Goal: Obtain resource: Download file/media

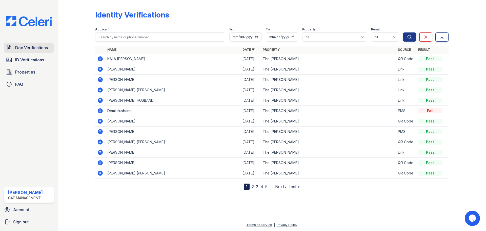
click at [30, 50] on span "Doc Verifications" at bounding box center [31, 48] width 33 height 6
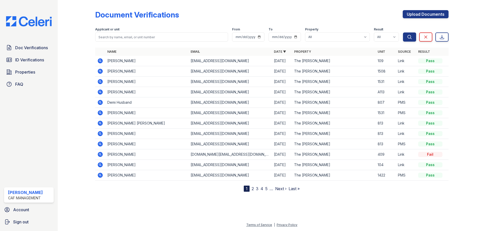
click at [100, 91] on icon at bounding box center [100, 92] width 6 height 6
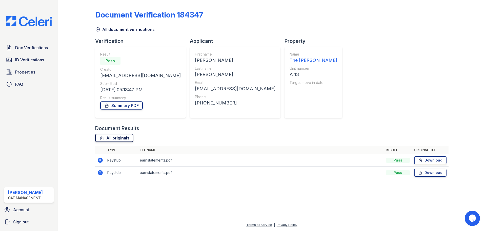
click at [128, 136] on link "All originals" at bounding box center [114, 138] width 38 height 8
click at [126, 105] on link "Summary PDF" at bounding box center [121, 105] width 43 height 8
click at [34, 59] on span "ID Verifications" at bounding box center [29, 60] width 29 height 6
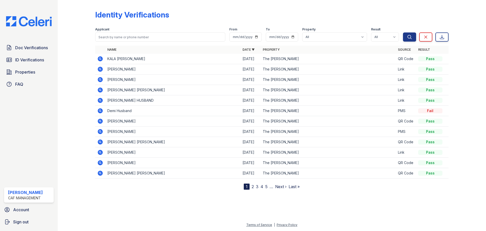
click at [101, 79] on icon at bounding box center [100, 79] width 5 height 5
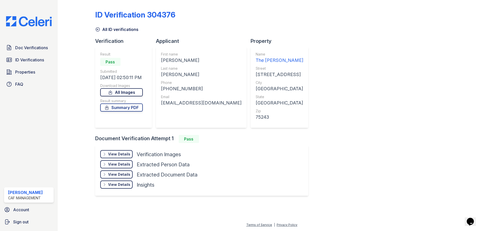
click at [128, 91] on link "All Images" at bounding box center [121, 92] width 43 height 8
click at [140, 106] on link "Summary PDF" at bounding box center [121, 107] width 43 height 8
